Goal: Task Accomplishment & Management: Manage account settings

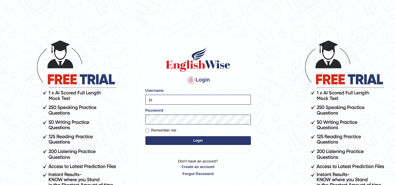
type input "j"
type input "Siddharth2025"
click at [145, 137] on button "Login" at bounding box center [197, 141] width 105 height 9
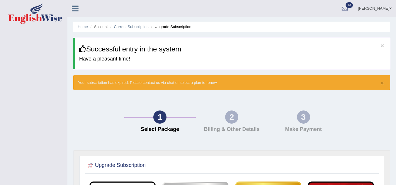
click at [395, 38] on html "Toggle navigation Siddharth Sahu Toggle navigation Username: Siddharth2025 Acce…" at bounding box center [198, 92] width 396 height 185
click at [370, 6] on link "Siddharth Sahu" at bounding box center [374, 7] width 42 height 15
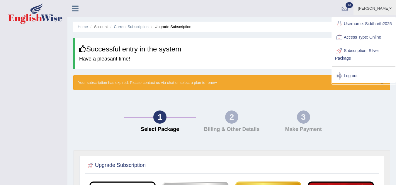
click at [348, 83] on link "Log out" at bounding box center [363, 75] width 63 height 13
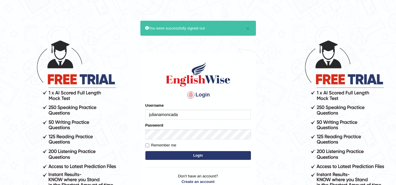
drag, startPoint x: 0, startPoint y: 0, endPoint x: 190, endPoint y: 115, distance: 222.0
click at [190, 115] on input "julianamoncada" at bounding box center [197, 115] width 105 height 10
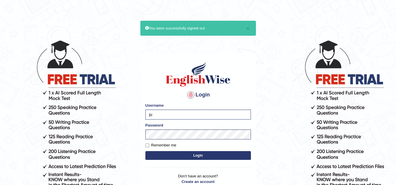
type input "j"
type input "l"
type input "lilliane"
click at [145, 151] on button "Login" at bounding box center [197, 155] width 105 height 9
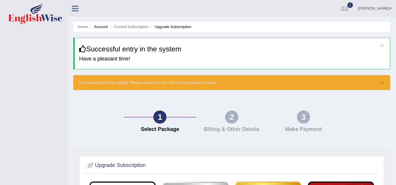
click at [383, 11] on link "Lilliane Adera" at bounding box center [374, 7] width 42 height 15
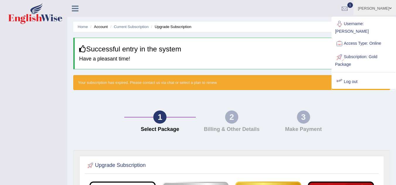
click at [356, 79] on link "Log out" at bounding box center [363, 81] width 63 height 13
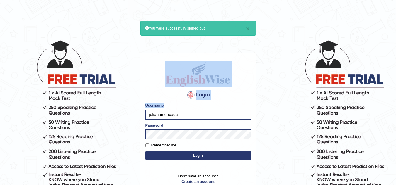
click at [207, 107] on body "× You were successfully signed out Login Please fix the following errors: Usern…" at bounding box center [198, 112] width 396 height 185
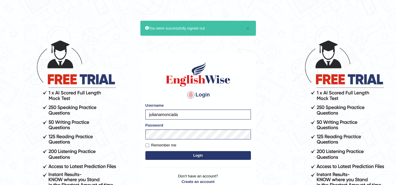
click at [207, 107] on div "Username julianamoncada" at bounding box center [197, 111] width 105 height 17
click at [207, 111] on input "julianamoncada" at bounding box center [197, 115] width 105 height 10
type input "j"
type input "carlos2025"
click at [185, 139] on form "Please fix the following errors: Username carlos2025 Password Remember me Login" at bounding box center [197, 132] width 105 height 59
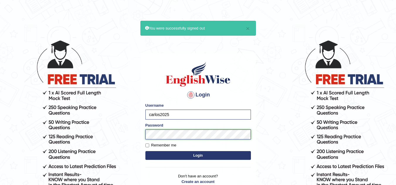
click at [145, 151] on button "Login" at bounding box center [197, 155] width 105 height 9
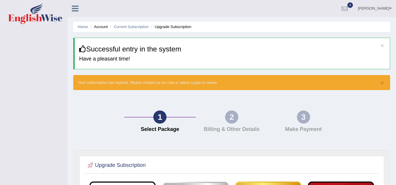
click at [383, 9] on link "[PERSON_NAME]" at bounding box center [374, 7] width 42 height 15
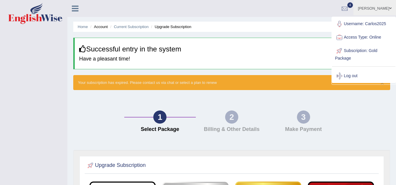
click at [383, 9] on link "[PERSON_NAME]" at bounding box center [374, 7] width 42 height 15
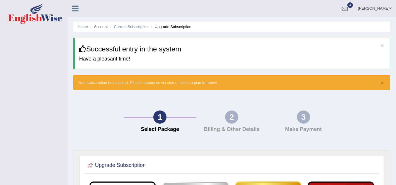
click at [383, 9] on link "[PERSON_NAME]" at bounding box center [374, 7] width 42 height 15
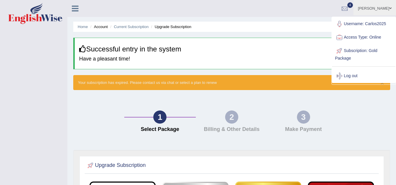
click at [383, 9] on link "[PERSON_NAME]" at bounding box center [374, 7] width 42 height 15
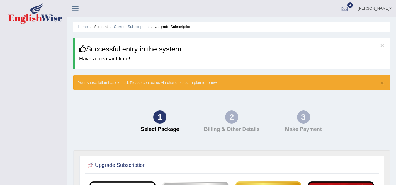
click at [383, 9] on link "[PERSON_NAME]" at bounding box center [374, 7] width 42 height 15
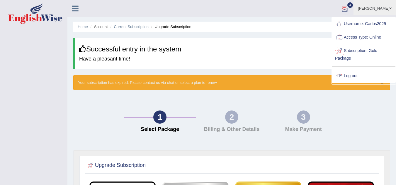
click at [349, 78] on link "Log out" at bounding box center [363, 75] width 63 height 13
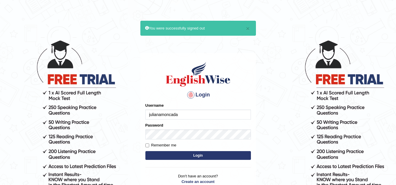
click at [217, 117] on input "julianamoncada" at bounding box center [197, 115] width 105 height 10
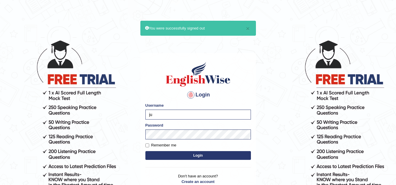
type input "j"
type input "Shanika1"
click at [145, 151] on button "Login" at bounding box center [197, 155] width 105 height 9
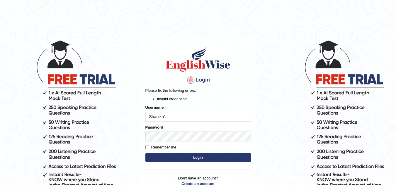
click at [250, 148] on div "Remember me" at bounding box center [197, 148] width 105 height 6
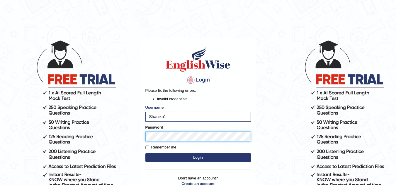
click at [145, 154] on button "Login" at bounding box center [197, 158] width 105 height 9
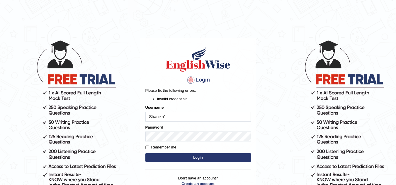
click at [170, 160] on button "Login" at bounding box center [197, 158] width 105 height 9
click at [179, 120] on input "Shanika1" at bounding box center [197, 117] width 105 height 10
type input "S"
type input "alain2025"
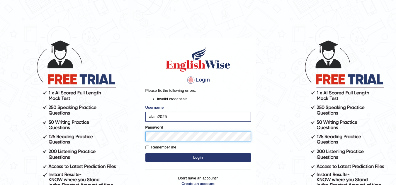
click at [145, 154] on button "Login" at bounding box center [197, 158] width 105 height 9
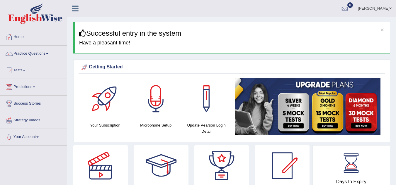
click at [382, 10] on link "Alain Momo" at bounding box center [374, 7] width 42 height 15
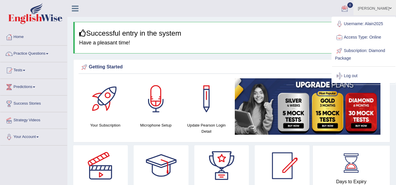
click at [313, 16] on ul "Alain Momo Toggle navigation Username: Alain2025 Access Type: Online Subscripti…" at bounding box center [281, 8] width 230 height 17
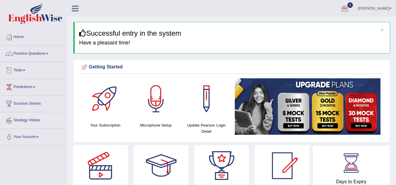
click at [27, 69] on link "Tests" at bounding box center [33, 69] width 67 height 15
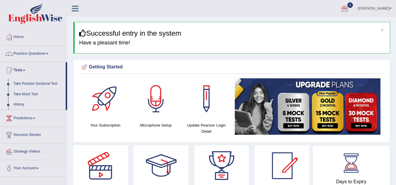
click at [380, 5] on link "Alain Momo" at bounding box center [374, 7] width 42 height 15
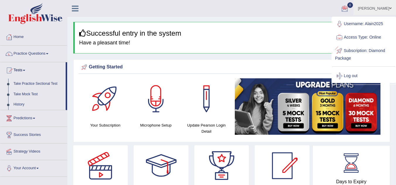
click at [353, 74] on link "Log out" at bounding box center [363, 75] width 63 height 13
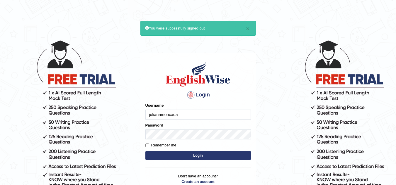
click at [206, 111] on input "julianamoncada" at bounding box center [197, 115] width 105 height 10
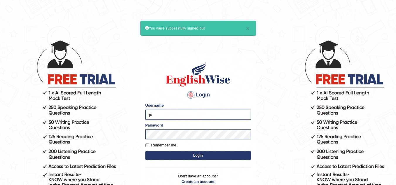
type input "j"
type input "bibek2025"
click at [193, 158] on button "Login" at bounding box center [197, 155] width 105 height 9
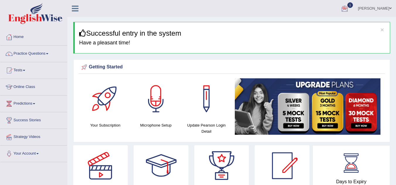
click at [375, 10] on link "Bibek Pudasaini" at bounding box center [374, 7] width 42 height 15
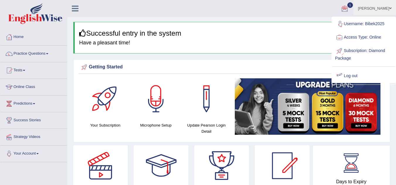
click at [352, 78] on link "Log out" at bounding box center [363, 75] width 63 height 13
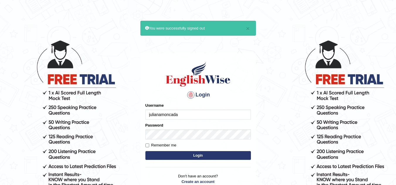
click at [206, 113] on input "julianamoncada" at bounding box center [197, 115] width 105 height 10
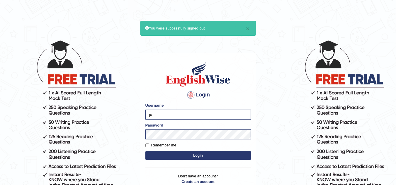
type input "j"
type input "kanchana2025"
click at [196, 155] on button "Login" at bounding box center [197, 155] width 105 height 9
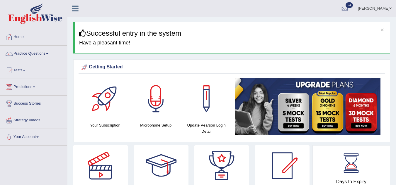
click at [375, 7] on link "Kanchana De Silva" at bounding box center [374, 7] width 42 height 15
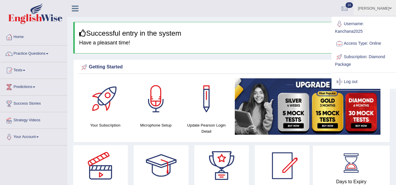
click at [375, 17] on link "Username: Kanchana2025" at bounding box center [363, 27] width 63 height 20
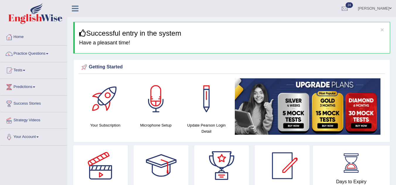
click at [375, 7] on link "Kanchana De Silva" at bounding box center [374, 7] width 42 height 15
click at [0, 0] on link "Username: Kanchana2025" at bounding box center [0, 0] width 0 height 0
click at [375, 7] on link "Kanchana De Silva" at bounding box center [374, 7] width 42 height 15
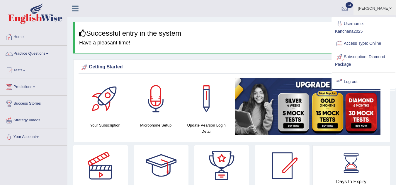
click at [347, 83] on link "Log out" at bounding box center [363, 81] width 63 height 13
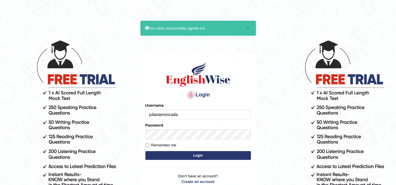
click at [347, 83] on body "× You were successfully signed out Login Please fix the following errors: Usern…" at bounding box center [198, 112] width 396 height 185
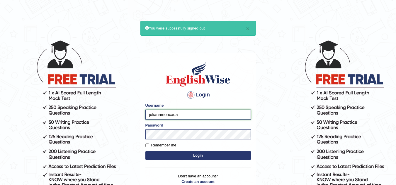
click at [210, 114] on input "julianamoncada" at bounding box center [197, 115] width 105 height 10
type input "j"
type input "ARUN4"
click at [180, 154] on button "Login" at bounding box center [197, 155] width 105 height 9
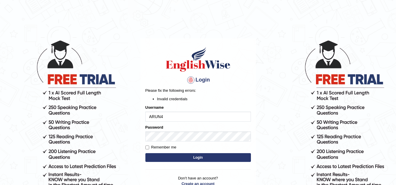
click at [157, 158] on button "Login" at bounding box center [197, 158] width 105 height 9
click at [189, 117] on input "ARUN4" at bounding box center [197, 117] width 105 height 10
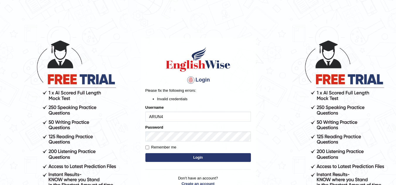
click at [189, 117] on input "ARUN4" at bounding box center [197, 117] width 105 height 10
click at [243, 50] on h1 at bounding box center [197, 59] width 105 height 26
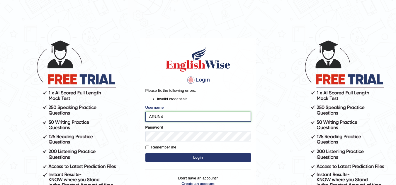
click at [176, 118] on input "ARUN4" at bounding box center [197, 117] width 105 height 10
type input "A"
type input "ajay2025"
click at [177, 155] on button "Login" at bounding box center [197, 158] width 105 height 9
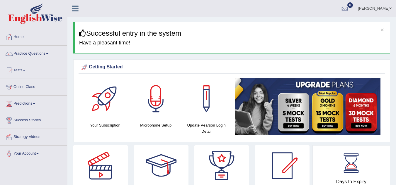
click at [388, 7] on link "Ajay Kumal" at bounding box center [374, 7] width 42 height 15
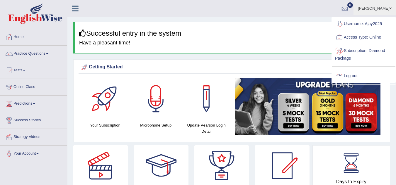
click at [349, 73] on link "Log out" at bounding box center [363, 75] width 63 height 13
